Goal: Task Accomplishment & Management: Complete application form

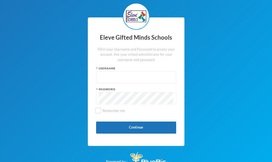
click at [111, 74] on input "text" at bounding box center [136, 77] width 74 height 12
type input "Admin"
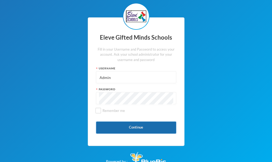
click at [142, 130] on button "Continue" at bounding box center [136, 127] width 80 height 12
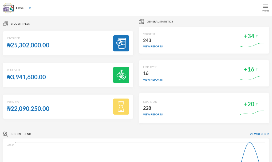
click at [268, 6] on img at bounding box center [265, 6] width 5 height 5
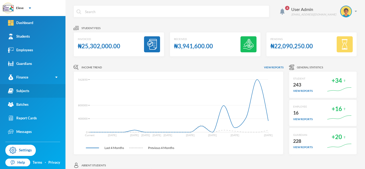
click at [18, 89] on div "Subjects" at bounding box center [18, 91] width 21 height 6
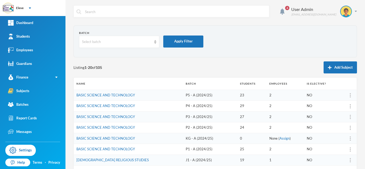
click at [186, 120] on td "P3 - A (2024/25)" at bounding box center [210, 116] width 55 height 11
click at [185, 118] on td "P3 - A (2024/25)" at bounding box center [210, 116] width 55 height 11
click at [127, 115] on link "BASIC SCIENCE AND TECHNOLOGY" at bounding box center [105, 117] width 59 height 4
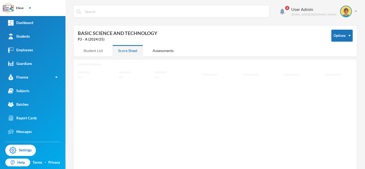
click at [88, 52] on div "Student List" at bounding box center [93, 50] width 31 height 11
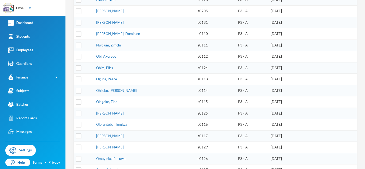
scroll to position [208, 0]
click at [105, 159] on link "Omoyiola, Ifeoluwa" at bounding box center [110, 158] width 29 height 4
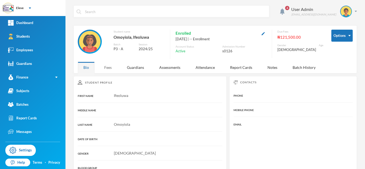
click at [106, 69] on div "Fees" at bounding box center [108, 67] width 19 height 11
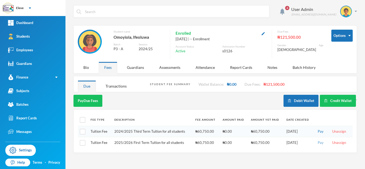
click at [276, 142] on button "Pay" at bounding box center [320, 143] width 9 height 6
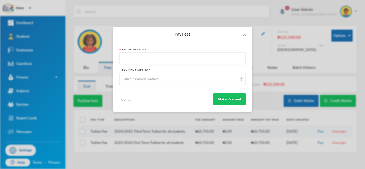
click at [138, 56] on input "text" at bounding box center [182, 59] width 120 height 12
type input "60750"
click at [138, 81] on div "Select payment method" at bounding box center [179, 79] width 115 height 5
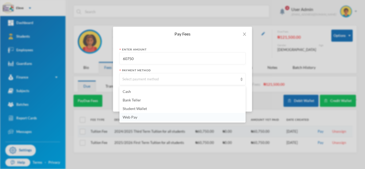
click at [130, 117] on span "Web Pay" at bounding box center [130, 117] width 15 height 5
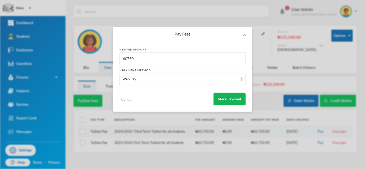
click at [230, 103] on button "Make Payment" at bounding box center [230, 99] width 32 height 12
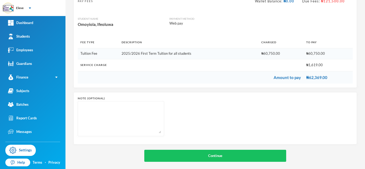
scroll to position [46, 0]
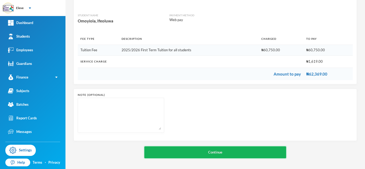
click at [206, 153] on button "Continue" at bounding box center [215, 152] width 142 height 12
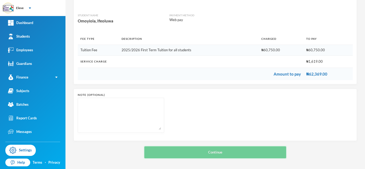
click at [206, 153] on button "Continue" at bounding box center [215, 152] width 142 height 12
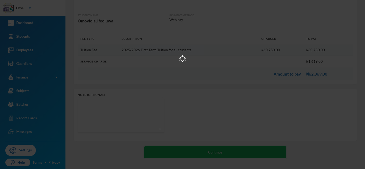
scroll to position [0, 0]
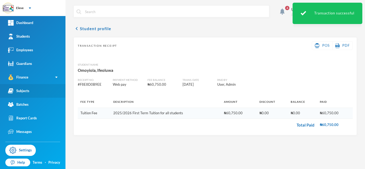
click at [26, 91] on div "Subjects" at bounding box center [18, 91] width 21 height 6
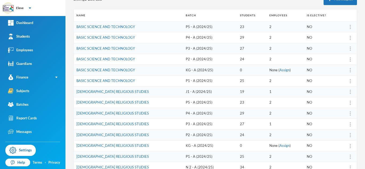
scroll to position [69, 0]
click at [96, 161] on link "CHRISTIAN RELIGIOUS STUDIES" at bounding box center [112, 167] width 72 height 4
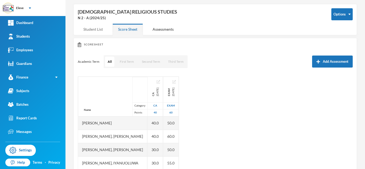
click at [97, 28] on div "Student List" at bounding box center [93, 29] width 31 height 11
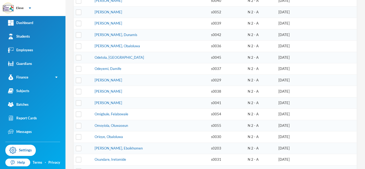
scroll to position [287, 0]
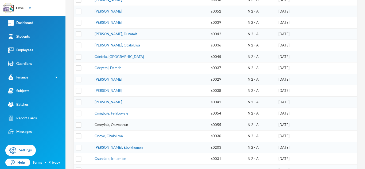
click at [112, 124] on link "Omoyiola, Oluwaseun" at bounding box center [111, 125] width 33 height 4
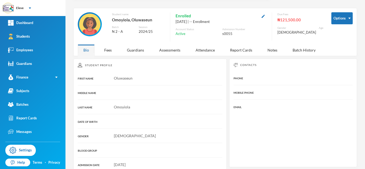
scroll to position [17, 0]
click at [106, 52] on div "Fees" at bounding box center [108, 50] width 19 height 11
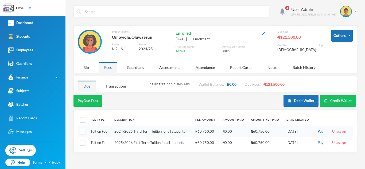
scroll to position [0, 0]
click at [276, 143] on button "Pay" at bounding box center [320, 143] width 9 height 6
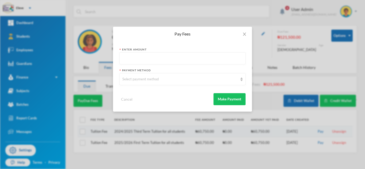
click at [144, 59] on input "text" at bounding box center [182, 59] width 120 height 12
type input "60750"
click at [130, 77] on div "Select payment method" at bounding box center [179, 79] width 115 height 5
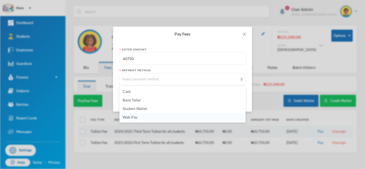
click at [124, 120] on li "Web Pay" at bounding box center [182, 117] width 126 height 9
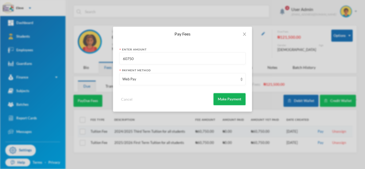
click at [224, 97] on button "Make Payment" at bounding box center [230, 99] width 32 height 12
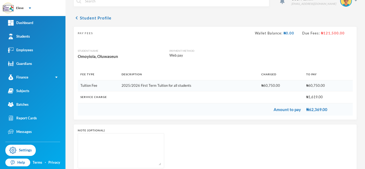
scroll to position [46, 0]
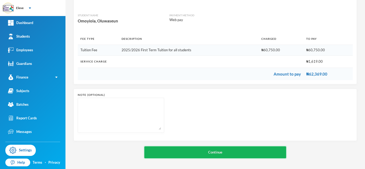
click at [268, 153] on button "Continue" at bounding box center [215, 152] width 142 height 12
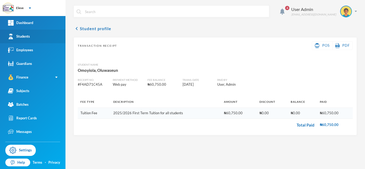
click at [21, 40] on link "Students" at bounding box center [32, 37] width 65 height 14
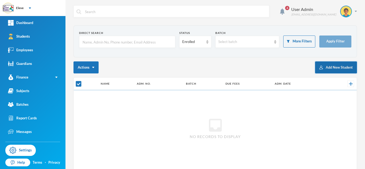
checkbox input "false"
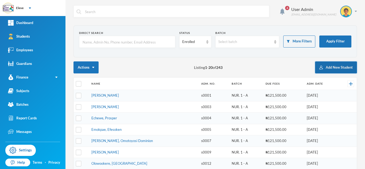
click at [276, 69] on button "Add New Student" at bounding box center [336, 67] width 42 height 12
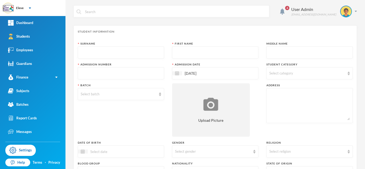
click at [86, 50] on input "text" at bounding box center [121, 53] width 80 height 12
type input "[PERSON_NAME]"
click at [185, 55] on input "text" at bounding box center [215, 53] width 80 height 12
type input "[PERSON_NAME]"
click at [273, 54] on input "text" at bounding box center [309, 53] width 80 height 12
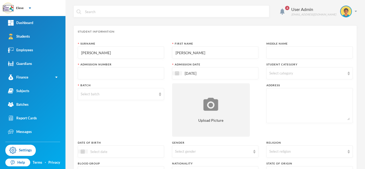
click at [109, 76] on input "text" at bounding box center [121, 74] width 80 height 12
type input "S0262"
click at [252, 154] on div "Select gender" at bounding box center [215, 152] width 86 height 12
click at [205, 139] on li "[DEMOGRAPHIC_DATA]" at bounding box center [213, 139] width 85 height 9
click at [141, 148] on div at bounding box center [121, 152] width 86 height 12
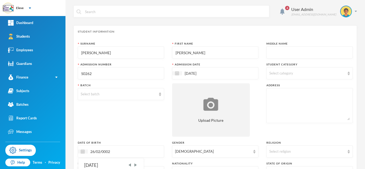
click at [102, 152] on input "26/02/0002" at bounding box center [110, 152] width 45 height 6
click at [119, 152] on input "26/02/20230002" at bounding box center [110, 152] width 45 height 6
type input "[DATE]"
click at [136, 122] on div "Batch Select batch" at bounding box center [121, 109] width 86 height 53
click at [276, 99] on textarea at bounding box center [309, 105] width 80 height 29
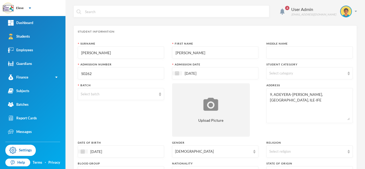
type textarea "9, ADEYERA-[PERSON_NAME], [GEOGRAPHIC_DATA], ILE-IFE"
click at [161, 123] on div "Batch Select batch" at bounding box center [121, 109] width 86 height 53
click at [276, 73] on div "Select category" at bounding box center [307, 73] width 76 height 5
click at [276, 97] on span "Primary School" at bounding box center [287, 98] width 30 height 5
click at [273, 97] on input "Primary School" at bounding box center [270, 99] width 6 height 6
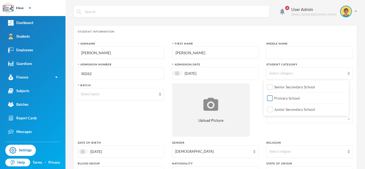
checkbox input "true"
click at [256, 103] on div "Surname EDWARD First Name GLORIA Middle Name Admission Number S0262 Admission D…" at bounding box center [215, 145] width 275 height 206
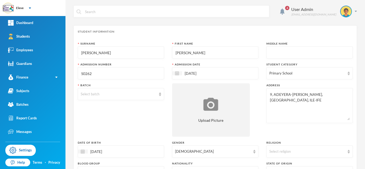
click at [256, 103] on div "Surname EDWARD First Name GLORIA Middle Name Admission Number S0262 Admission D…" at bounding box center [215, 145] width 275 height 206
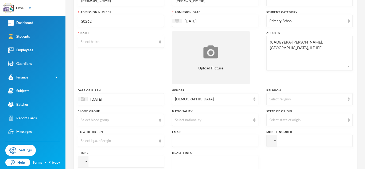
scroll to position [64, 0]
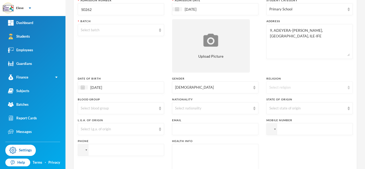
click at [276, 86] on div "Select religion" at bounding box center [307, 87] width 76 height 5
click at [273, 100] on span "[DEMOGRAPHIC_DATA]" at bounding box center [288, 100] width 42 height 5
click at [182, 107] on div "Select nationality" at bounding box center [213, 108] width 76 height 5
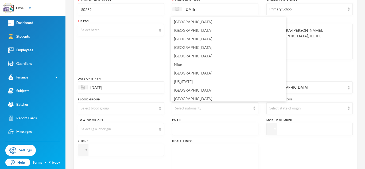
scroll to position [1335, 0]
click at [198, 49] on li "[GEOGRAPHIC_DATA]" at bounding box center [228, 47] width 115 height 9
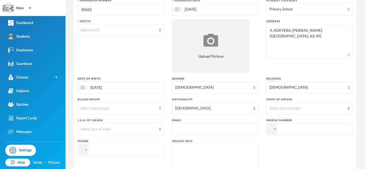
click at [276, 143] on div "Surname EDWARD First Name GLORIA Middle Name Admission Number S0262 Admission D…" at bounding box center [215, 81] width 275 height 206
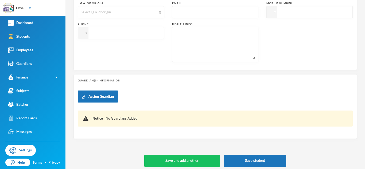
scroll to position [182, 0]
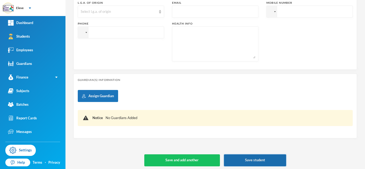
click at [275, 156] on button "Save student" at bounding box center [255, 161] width 62 height 12
click at [263, 161] on button "Save student" at bounding box center [255, 161] width 62 height 12
click at [250, 161] on button "Save student" at bounding box center [255, 161] width 62 height 12
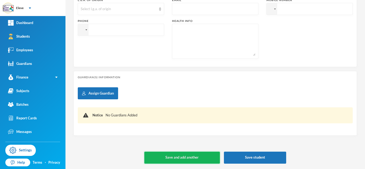
click at [212, 159] on button "Save and add another" at bounding box center [181, 158] width 75 height 12
click at [185, 156] on button "Save and add another" at bounding box center [181, 158] width 75 height 12
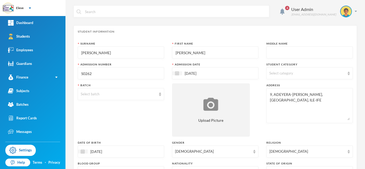
click at [150, 114] on div "Batch Select batch" at bounding box center [121, 109] width 86 height 53
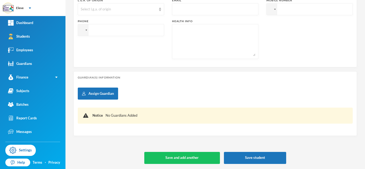
scroll to position [184, 0]
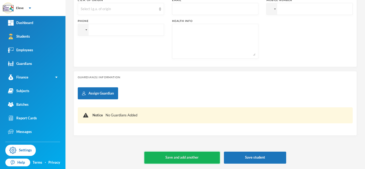
click at [173, 157] on button "Save and add another" at bounding box center [181, 158] width 75 height 12
click at [178, 157] on button "Save and add another" at bounding box center [181, 158] width 75 height 12
click at [225, 118] on div "Notice No Guardians Added" at bounding box center [219, 115] width 255 height 5
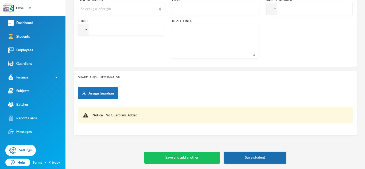
click at [238, 155] on button "Save student" at bounding box center [255, 158] width 62 height 12
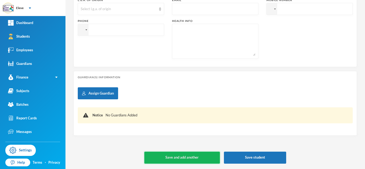
click at [203, 158] on button "Save and add another" at bounding box center [181, 158] width 75 height 12
click at [194, 103] on div "Assign Guardian Notice No Guardians Added" at bounding box center [215, 109] width 275 height 44
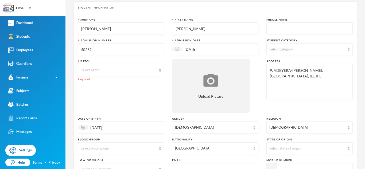
scroll to position [13, 0]
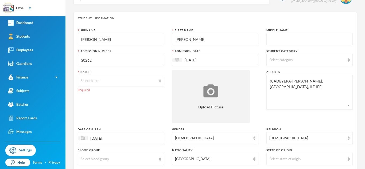
click at [154, 82] on div "Select batch" at bounding box center [119, 80] width 76 height 5
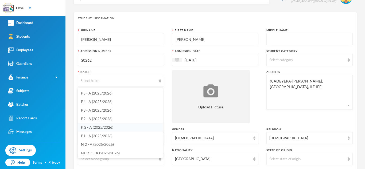
click at [102, 129] on span "KG - A (2025/2026)" at bounding box center [97, 127] width 32 height 5
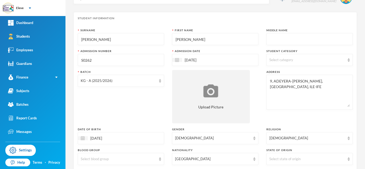
click at [141, 96] on div "Batch KG - A (2025/2026)" at bounding box center [121, 96] width 86 height 53
click at [156, 84] on div "KG - A (2025/2026)" at bounding box center [121, 81] width 86 height 12
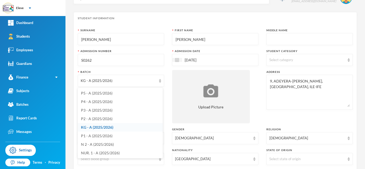
click at [257, 150] on div "Surname [PERSON_NAME] First Name [PERSON_NAME] Middle Name Admission Number S02…" at bounding box center [215, 131] width 275 height 206
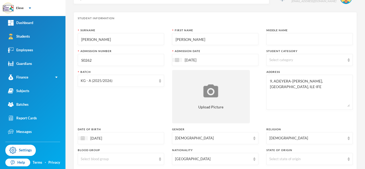
click at [257, 150] on div "Surname [PERSON_NAME] First Name [PERSON_NAME] Middle Name Admission Number S02…" at bounding box center [215, 131] width 275 height 206
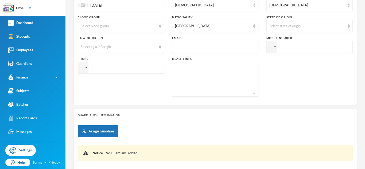
scroll to position [184, 0]
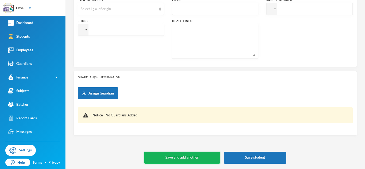
click at [205, 157] on button "Save and add another" at bounding box center [181, 158] width 75 height 12
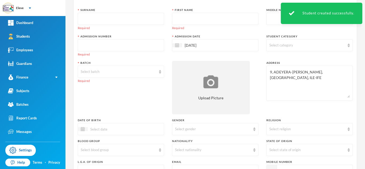
scroll to position [196, 0]
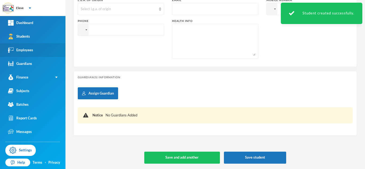
click at [43, 56] on link "Employees" at bounding box center [32, 50] width 65 height 14
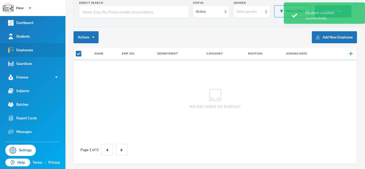
scroll to position [30, 0]
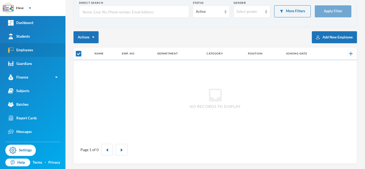
checkbox input "false"
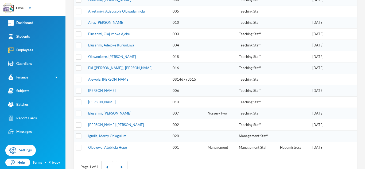
scroll to position [136, 0]
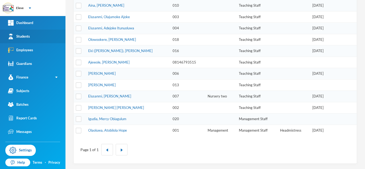
click at [43, 35] on link "Students" at bounding box center [32, 37] width 65 height 14
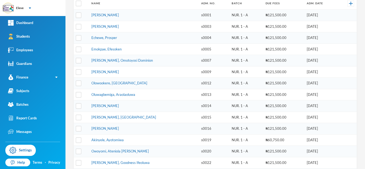
scroll to position [36, 0]
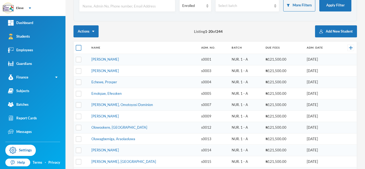
click at [79, 48] on input "checkbox" at bounding box center [79, 48] width 6 height 6
checkbox input "true"
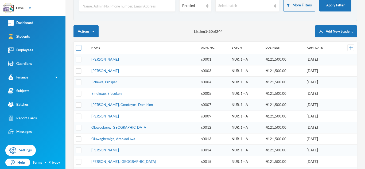
checkbox input "true"
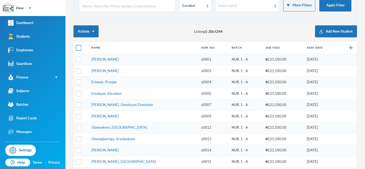
checkbox input "true"
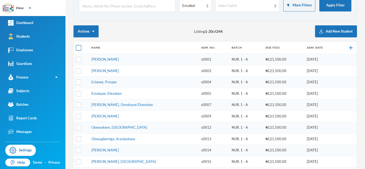
checkbox input "true"
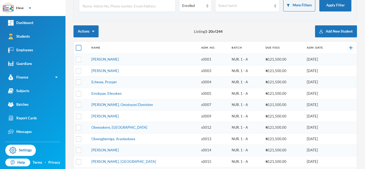
checkbox input "true"
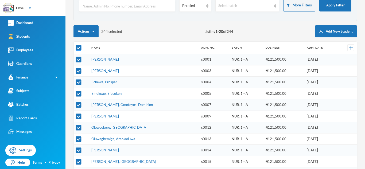
click at [78, 48] on input "checkbox" at bounding box center [79, 48] width 6 height 6
checkbox input "false"
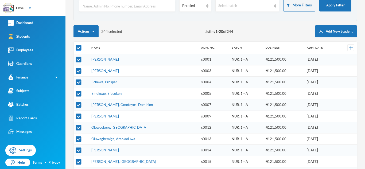
checkbox input "false"
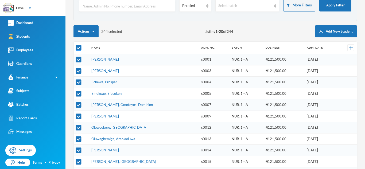
checkbox input "false"
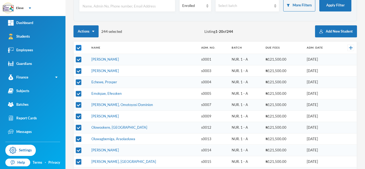
checkbox input "false"
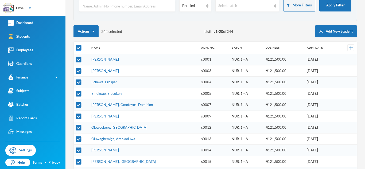
checkbox input "false"
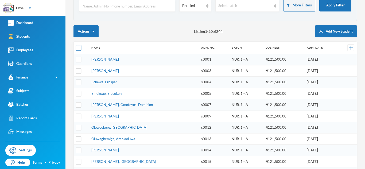
click at [78, 48] on input "checkbox" at bounding box center [79, 48] width 6 height 6
checkbox input "true"
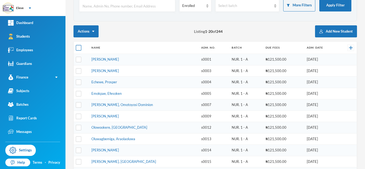
checkbox input "true"
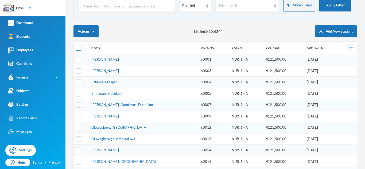
checkbox input "true"
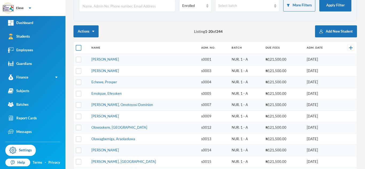
checkbox input "true"
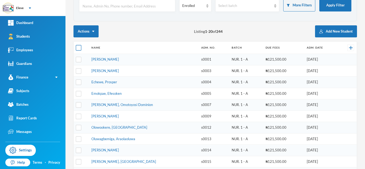
checkbox input "true"
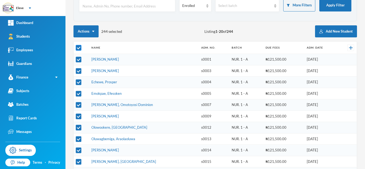
click at [78, 48] on input "checkbox" at bounding box center [79, 48] width 6 height 6
checkbox input "false"
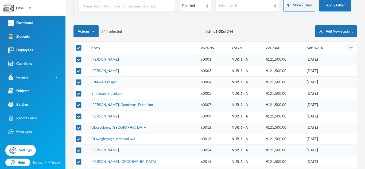
checkbox input "false"
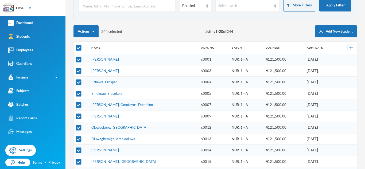
checkbox input "false"
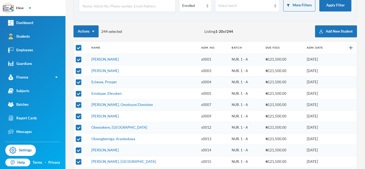
checkbox input "false"
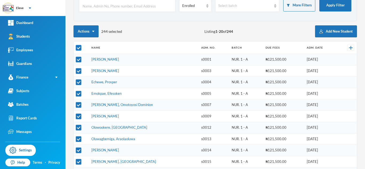
checkbox input "false"
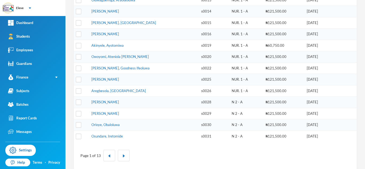
scroll to position [181, 0]
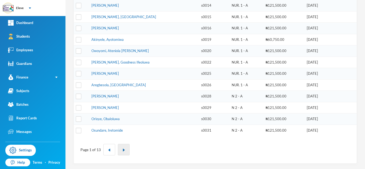
click at [120, 152] on button "button" at bounding box center [124, 149] width 12 height 11
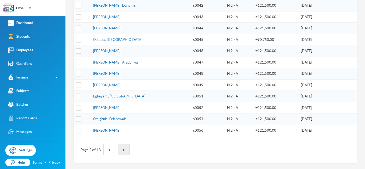
click at [125, 149] on img "button" at bounding box center [123, 150] width 3 height 3
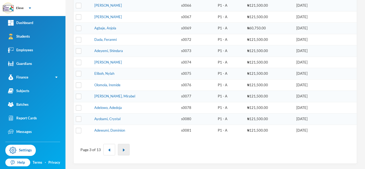
click at [125, 149] on img "button" at bounding box center [123, 150] width 3 height 3
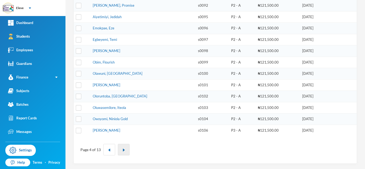
click at [123, 153] on button "button" at bounding box center [124, 149] width 12 height 11
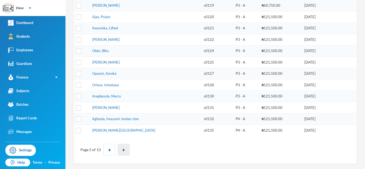
click at [120, 155] on button "button" at bounding box center [124, 149] width 12 height 11
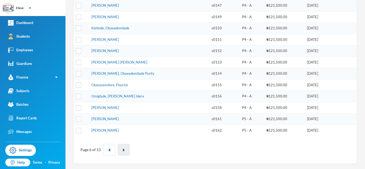
click at [124, 151] on img "button" at bounding box center [123, 150] width 3 height 3
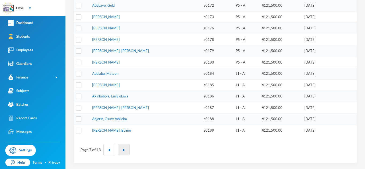
click at [122, 155] on button "button" at bounding box center [124, 149] width 12 height 11
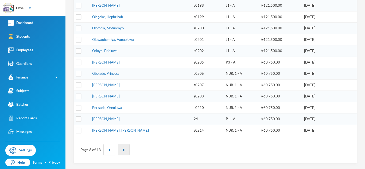
click at [126, 149] on button "button" at bounding box center [124, 149] width 12 height 11
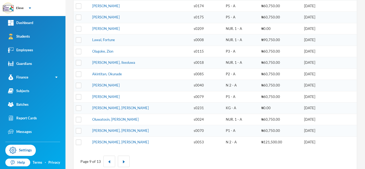
scroll to position [171, 0]
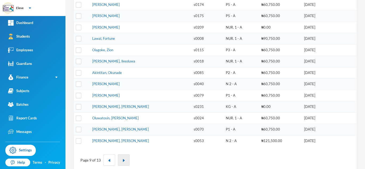
click at [123, 160] on img "button" at bounding box center [123, 160] width 3 height 3
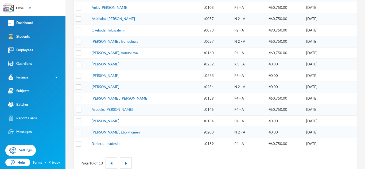
scroll to position [169, 0]
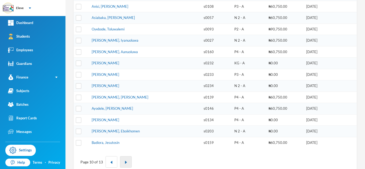
click at [125, 162] on img "button" at bounding box center [125, 162] width 3 height 3
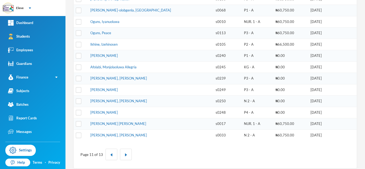
scroll to position [180, 0]
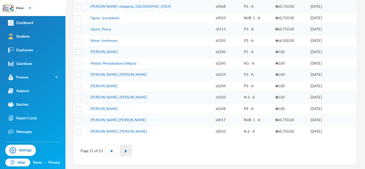
click at [125, 148] on button "button" at bounding box center [126, 150] width 12 height 11
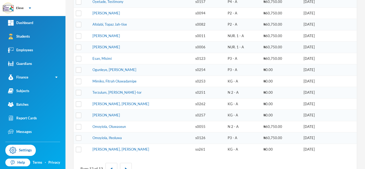
scroll to position [163, 0]
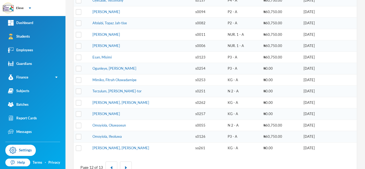
drag, startPoint x: 203, startPoint y: 150, endPoint x: 195, endPoint y: 146, distance: 9.1
click at [195, 146] on td "so261" at bounding box center [209, 147] width 32 height 11
click at [112, 147] on link "[PERSON_NAME], [PERSON_NAME]" at bounding box center [120, 148] width 57 height 4
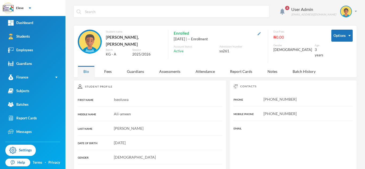
click at [261, 35] on img "button" at bounding box center [259, 33] width 3 height 3
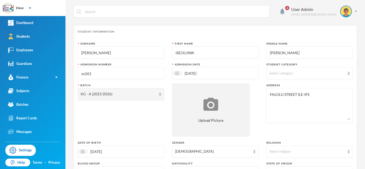
click at [85, 72] on input "so261" at bounding box center [121, 74] width 80 height 12
type input "s0261"
click at [106, 119] on div "Batch KG - A (2025/2026)" at bounding box center [121, 109] width 86 height 53
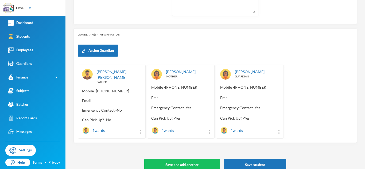
scroll to position [230, 0]
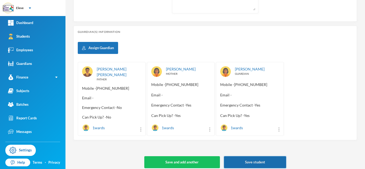
click at [242, 158] on button "Save student" at bounding box center [255, 162] width 62 height 12
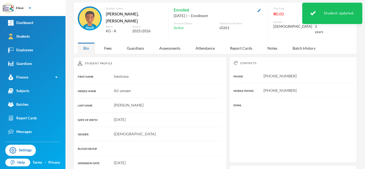
scroll to position [97, 0]
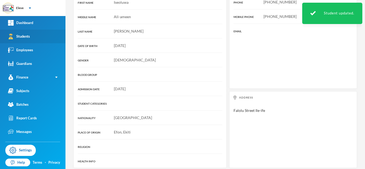
click at [35, 34] on link "Students" at bounding box center [32, 37] width 65 height 14
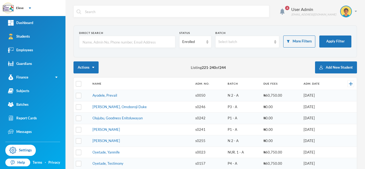
scroll to position [181, 0]
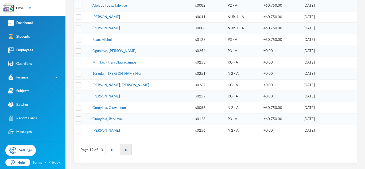
click at [125, 148] on button "button" at bounding box center [126, 149] width 12 height 11
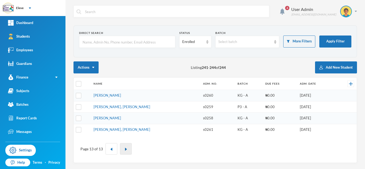
scroll to position [0, 0]
click at [173, 140] on div "Page 13 of 13" at bounding box center [215, 149] width 275 height 20
click at [110, 151] on button "button" at bounding box center [112, 148] width 12 height 11
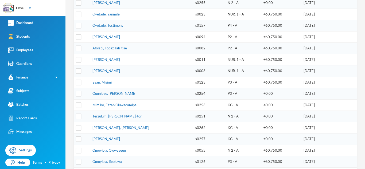
scroll to position [139, 0]
click at [163, 150] on td "Omoyiola, Oluwaseun" at bounding box center [141, 149] width 103 height 11
click at [149, 150] on td "Omoyiola, Oluwaseun" at bounding box center [141, 149] width 103 height 11
